Goal: Task Accomplishment & Management: Use online tool/utility

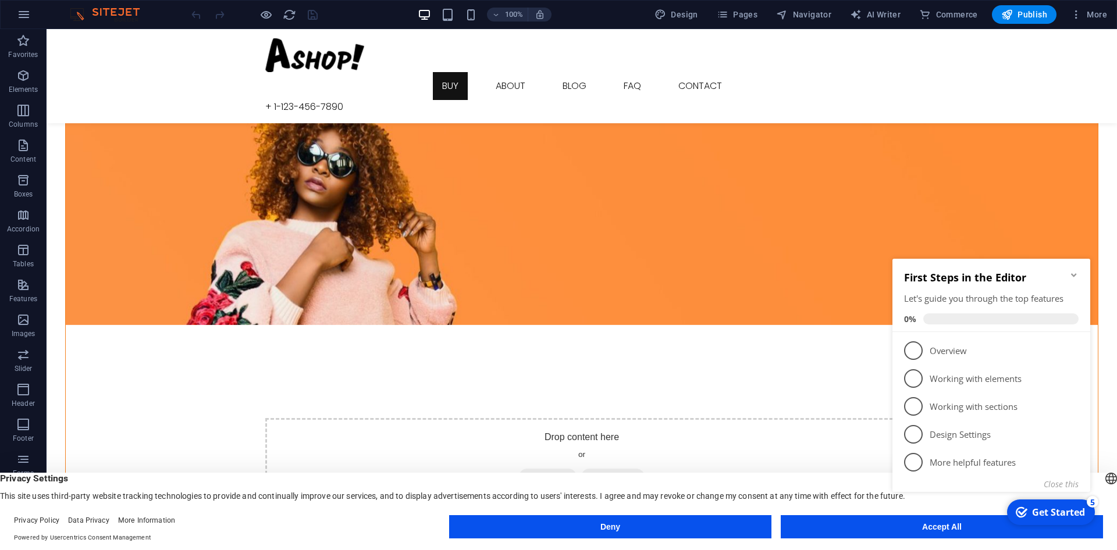
scroll to position [633, 0]
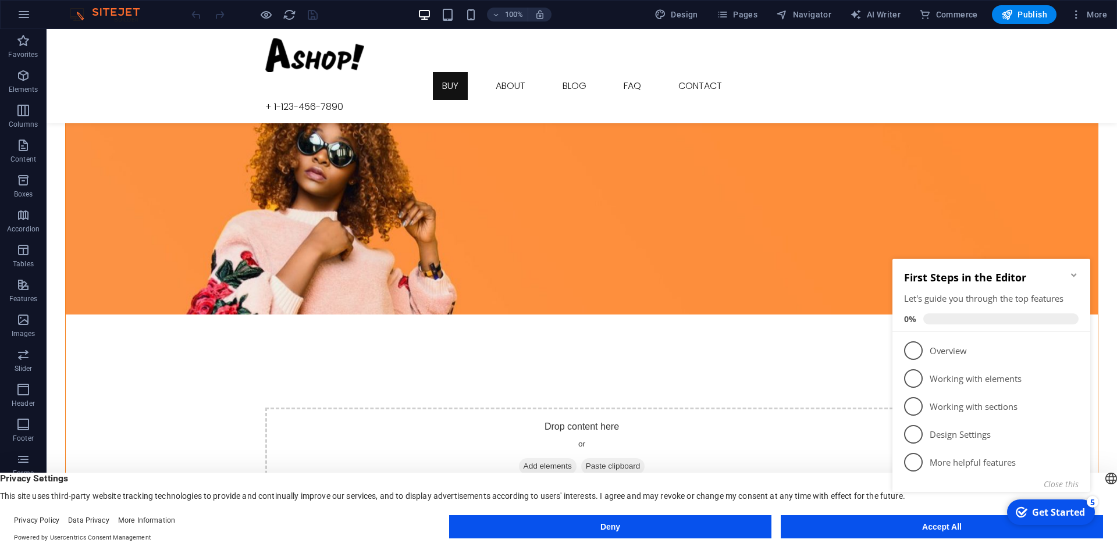
click at [1074, 276] on icon "Minimize checklist" at bounding box center [1073, 274] width 5 height 3
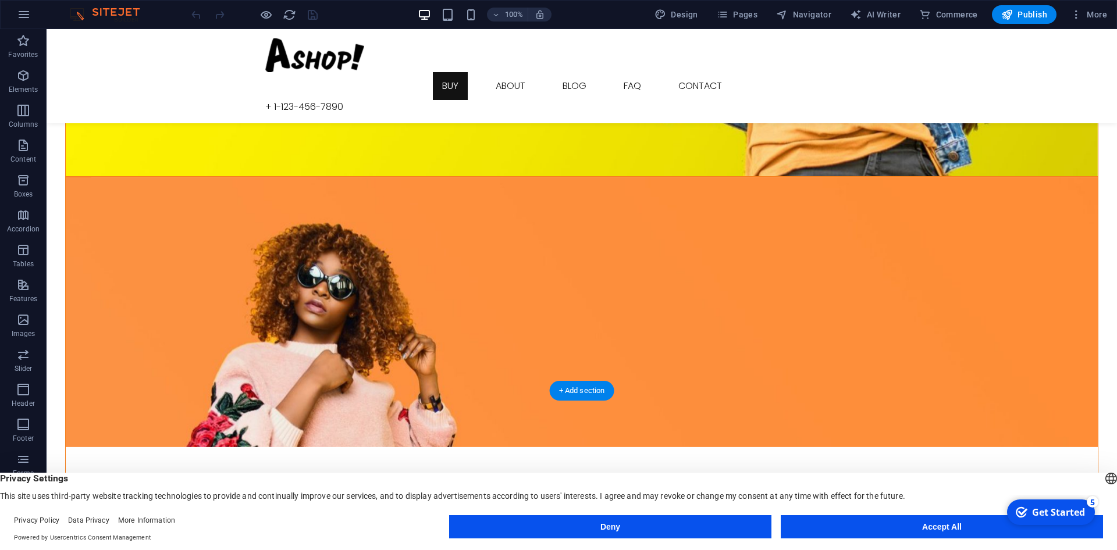
scroll to position [0, 0]
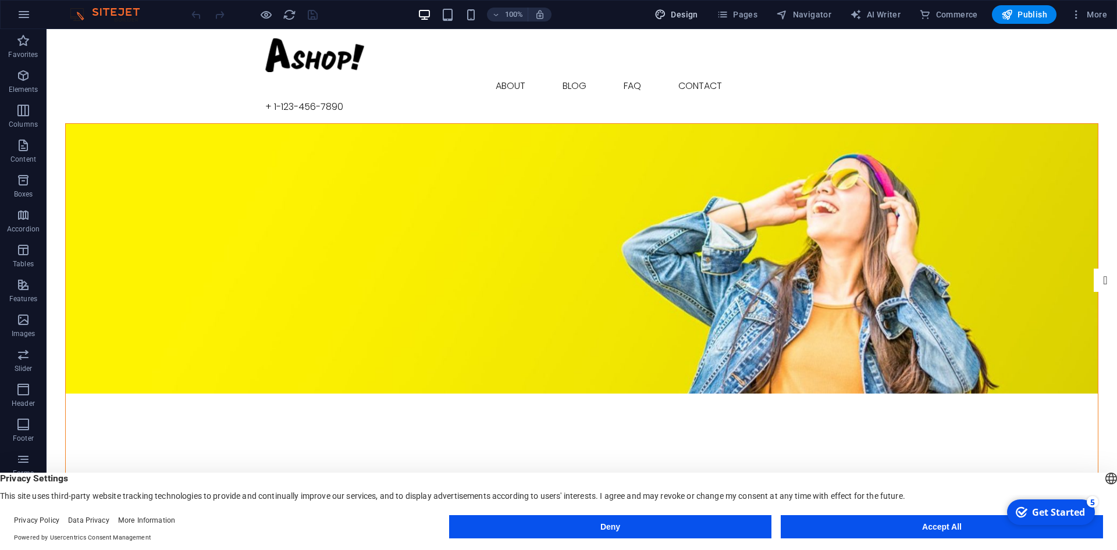
click at [676, 15] on span "Design" at bounding box center [677, 15] width 44 height 12
select select "px"
select select "300"
select select "px"
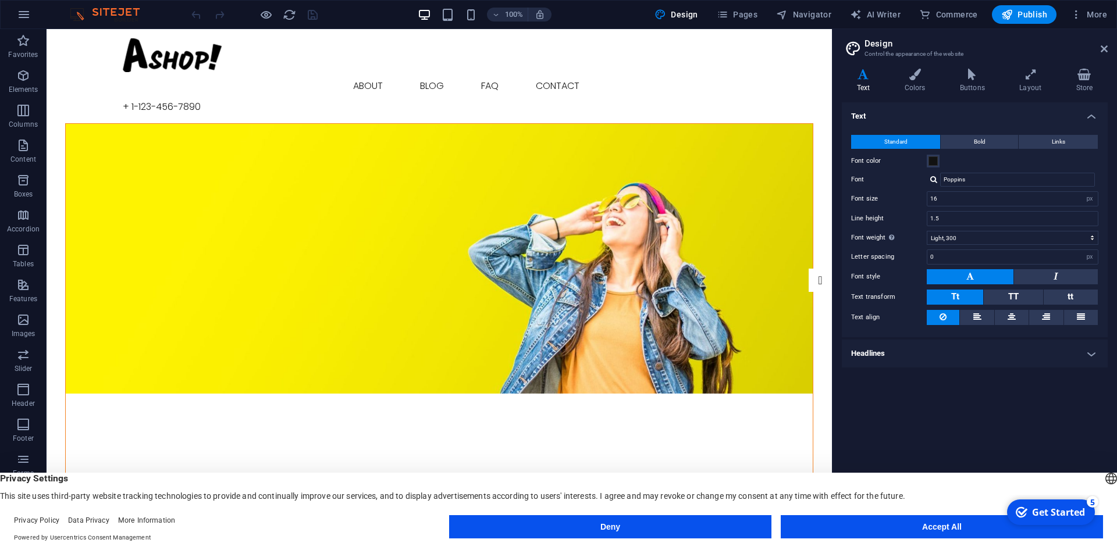
click at [1101, 54] on header "Design Control the appearance of the website" at bounding box center [976, 44] width 264 height 30
click at [1103, 52] on icon at bounding box center [1104, 48] width 7 height 9
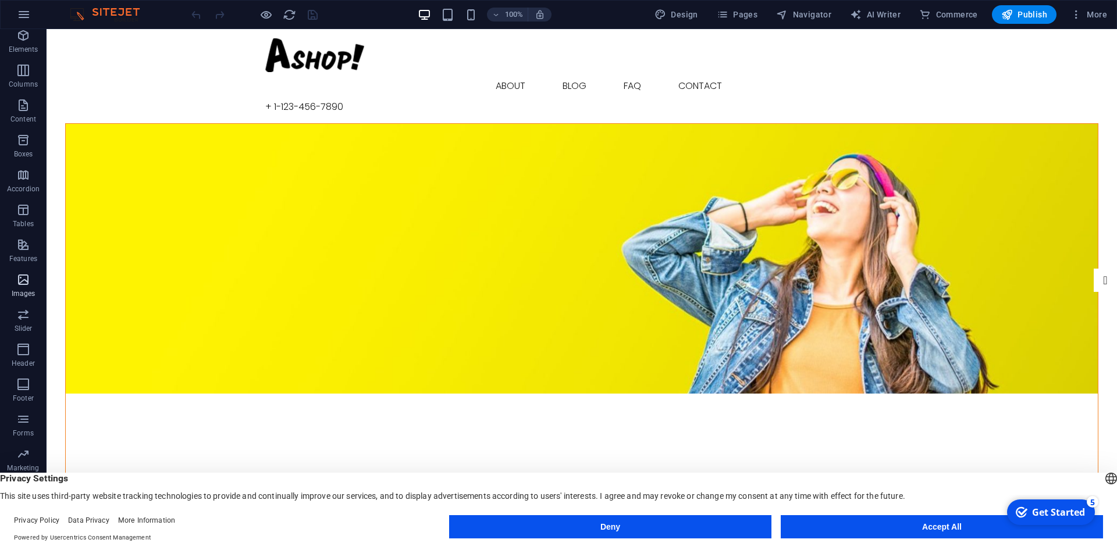
scroll to position [56, 0]
click at [719, 519] on button "Deny" at bounding box center [610, 527] width 322 height 23
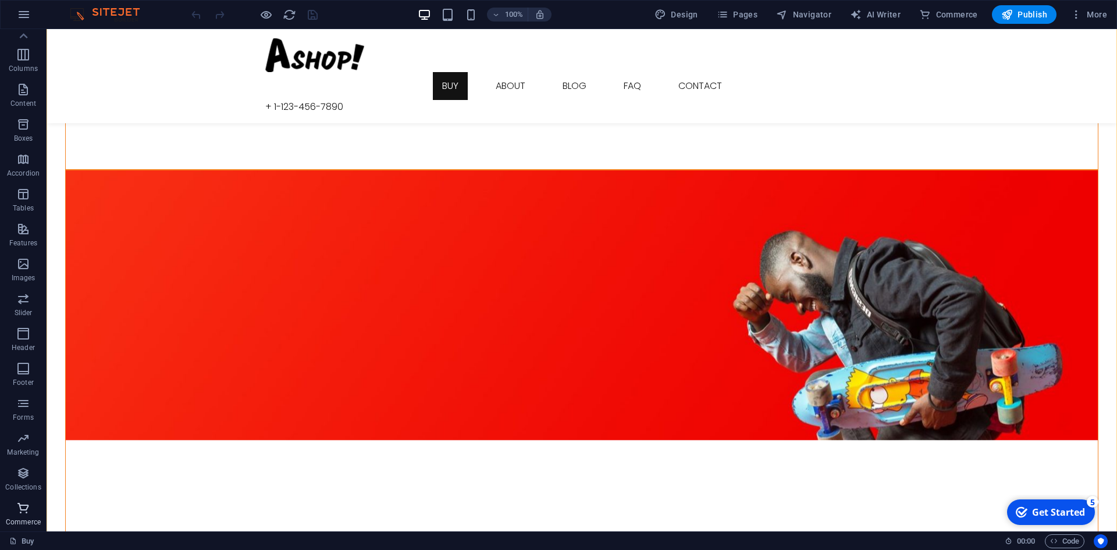
scroll to position [1108, 0]
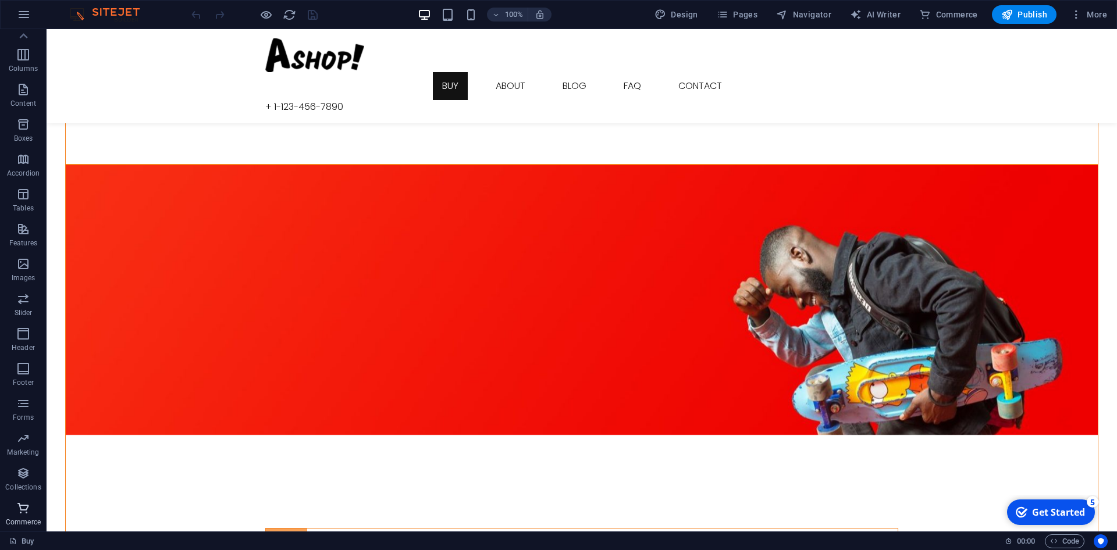
click at [10, 510] on span "Commerce" at bounding box center [23, 516] width 47 height 28
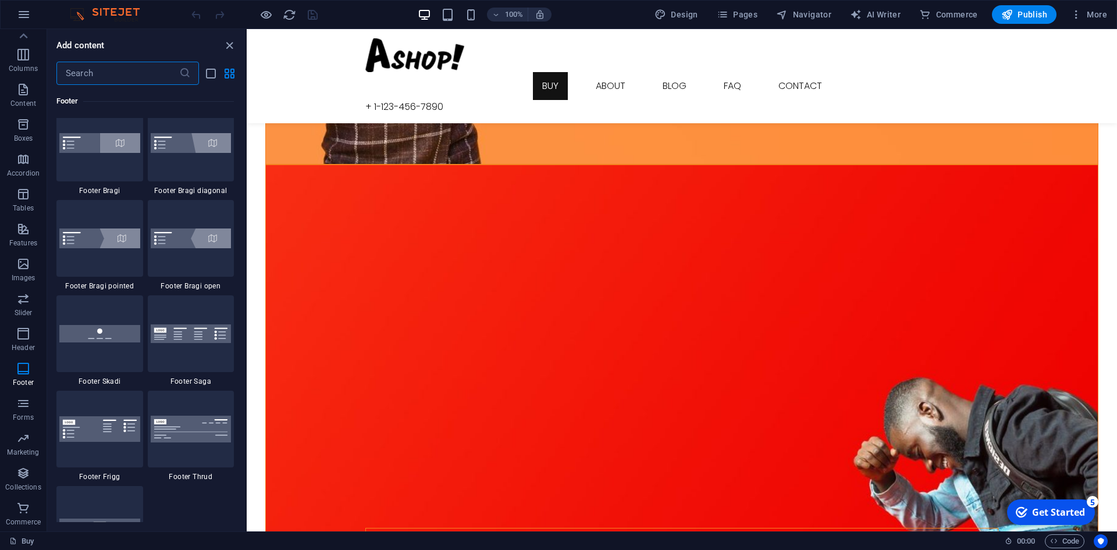
scroll to position [8001, 0]
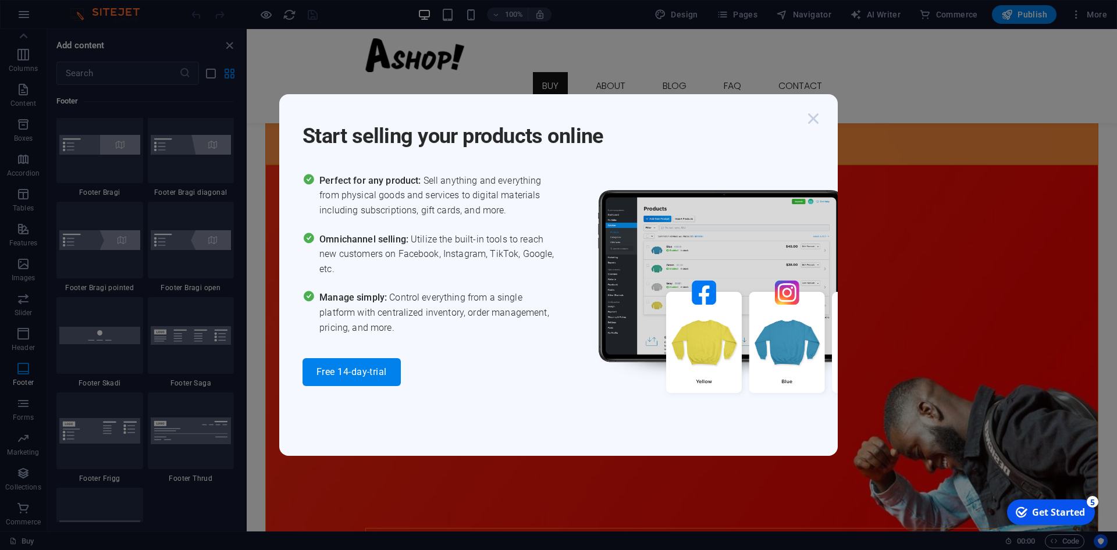
click at [814, 116] on icon "button" at bounding box center [813, 118] width 21 height 21
